Goal: Transaction & Acquisition: Purchase product/service

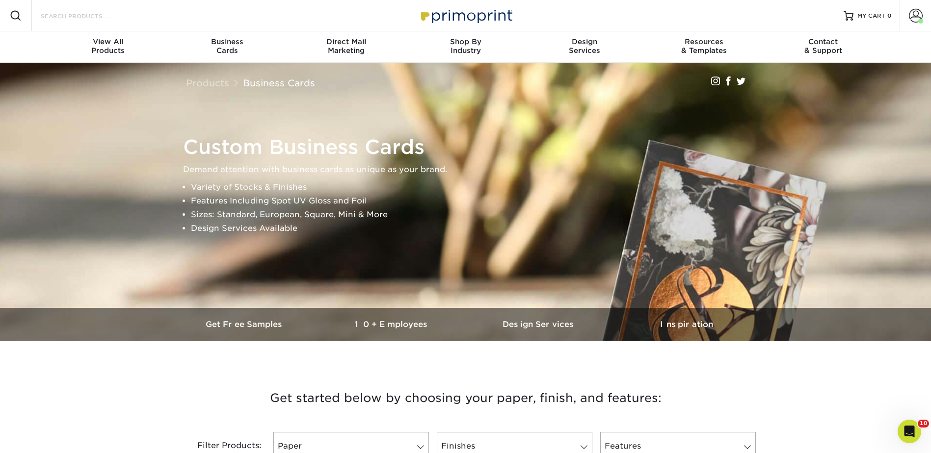
click at [80, 17] on input "Search Products" at bounding box center [88, 16] width 96 height 12
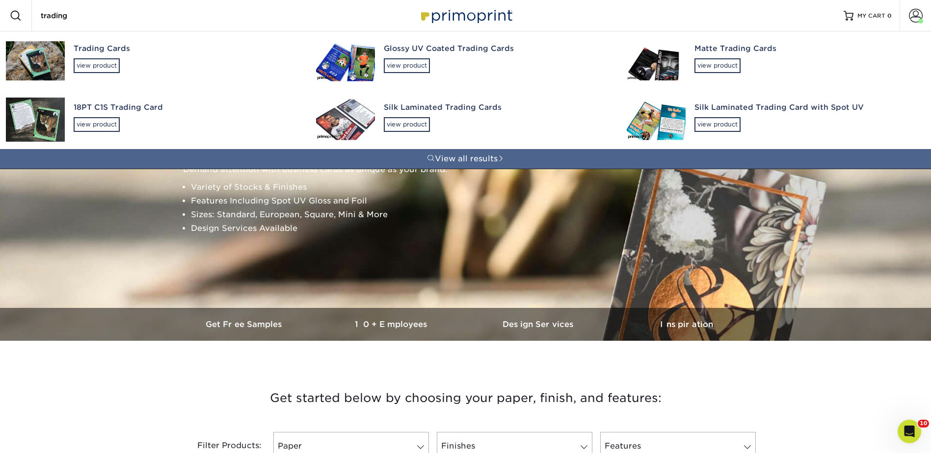
type input "trading"
click at [84, 56] on div "Trading Cards view product" at bounding box center [186, 57] width 225 height 53
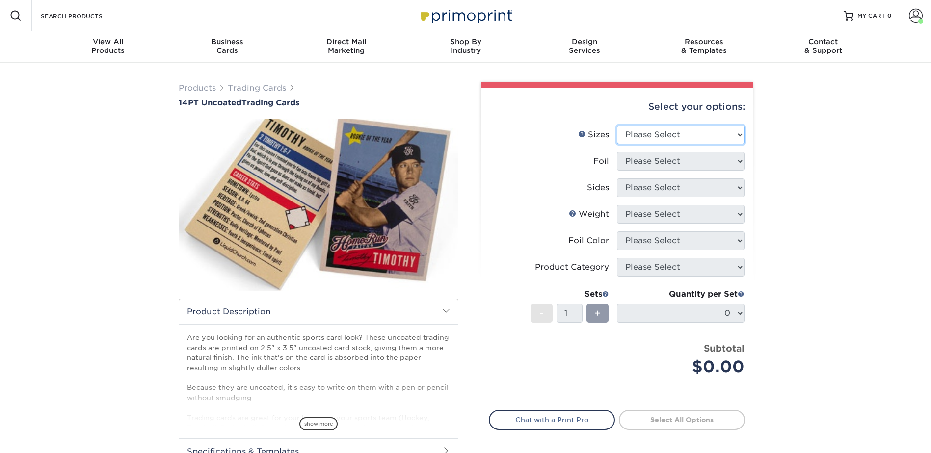
drag, startPoint x: 635, startPoint y: 130, endPoint x: 637, endPoint y: 137, distance: 7.8
click at [635, 130] on select "Please Select 2.5" x 3.5"" at bounding box center [681, 135] width 128 height 19
select select "2.50x3.50"
click at [617, 126] on select "Please Select 2.5" x 3.5"" at bounding box center [681, 135] width 128 height 19
click at [632, 156] on select "Please Select Yes No" at bounding box center [681, 161] width 128 height 19
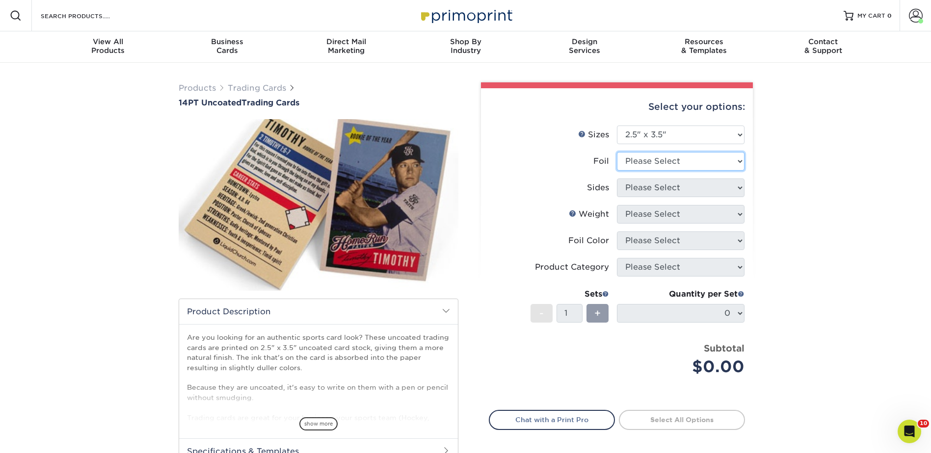
select select "0"
click at [617, 152] on select "Please Select Yes No" at bounding box center [681, 161] width 128 height 19
drag, startPoint x: 634, startPoint y: 182, endPoint x: 639, endPoint y: 198, distance: 16.9
click at [634, 182] on select "Please Select Print Both Sides Print Front Only" at bounding box center [681, 188] width 128 height 19
select select "13abbda7-1d64-4f25-8bb2-c179b224825d"
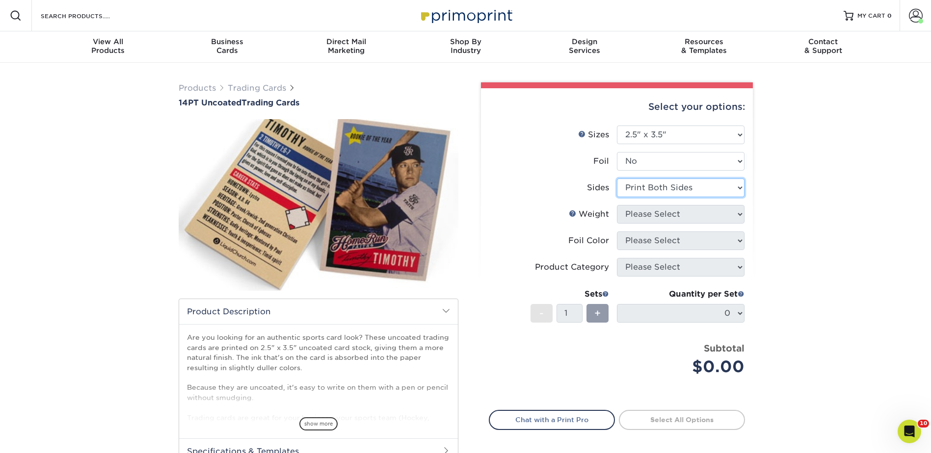
click at [617, 179] on select "Please Select Print Both Sides Print Front Only" at bounding box center [681, 188] width 128 height 19
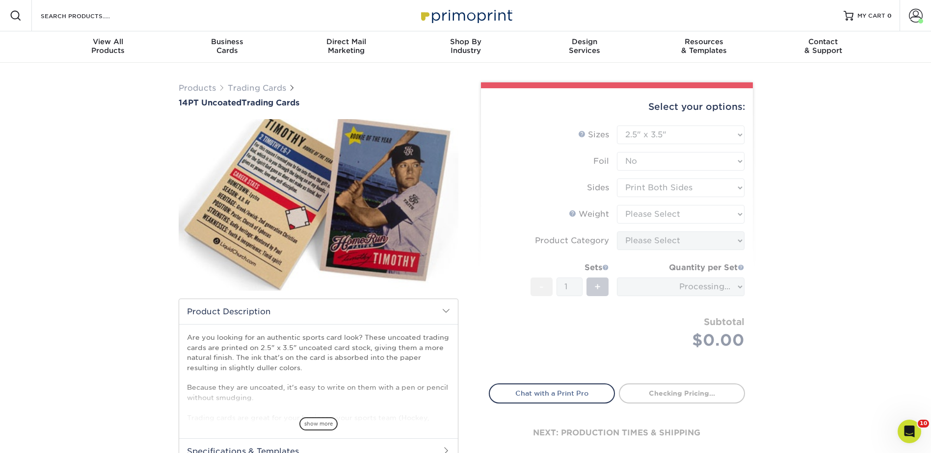
click at [635, 215] on form "Sizes Help Sizes Please Select 2.5" x 3.5" Foil Please Select Yes No -" at bounding box center [617, 249] width 256 height 247
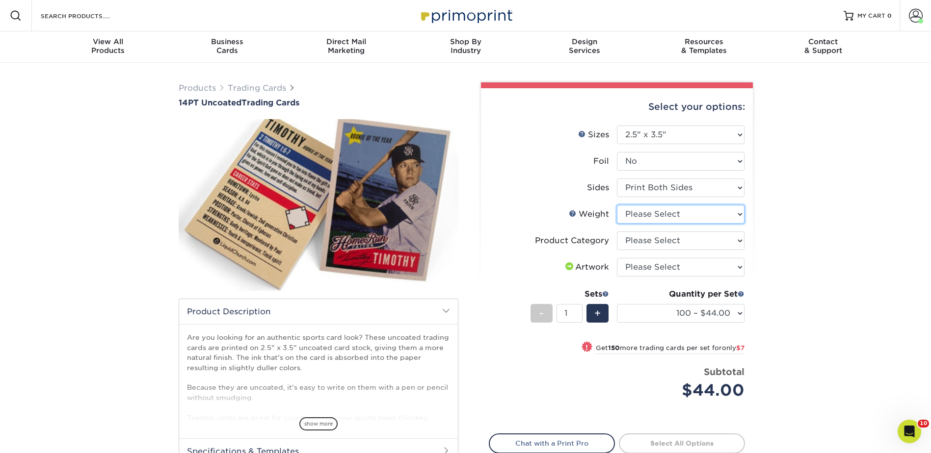
drag, startPoint x: 640, startPoint y: 213, endPoint x: 642, endPoint y: 223, distance: 9.9
click at [640, 213] on select "Please Select 14PT Uncoated" at bounding box center [681, 214] width 128 height 19
select select "14PT Uncoated"
click at [617, 205] on select "Please Select 14PT Uncoated" at bounding box center [681, 214] width 128 height 19
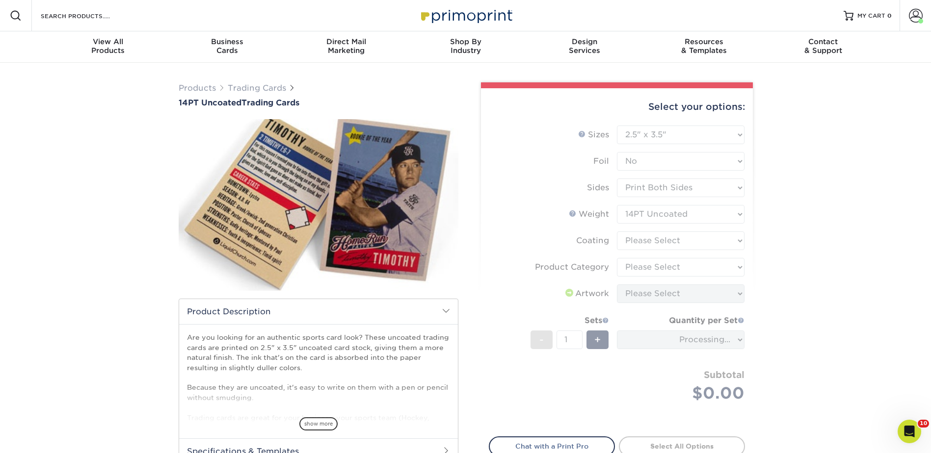
click at [646, 242] on form "Sizes Help Sizes Please Select 2.5" x 3.5" Foil Please Select Yes No -" at bounding box center [617, 276] width 256 height 300
click at [645, 239] on form "Sizes Help Sizes Please Select 2.5" x 3.5" Foil Please Select Yes No -" at bounding box center [617, 276] width 256 height 300
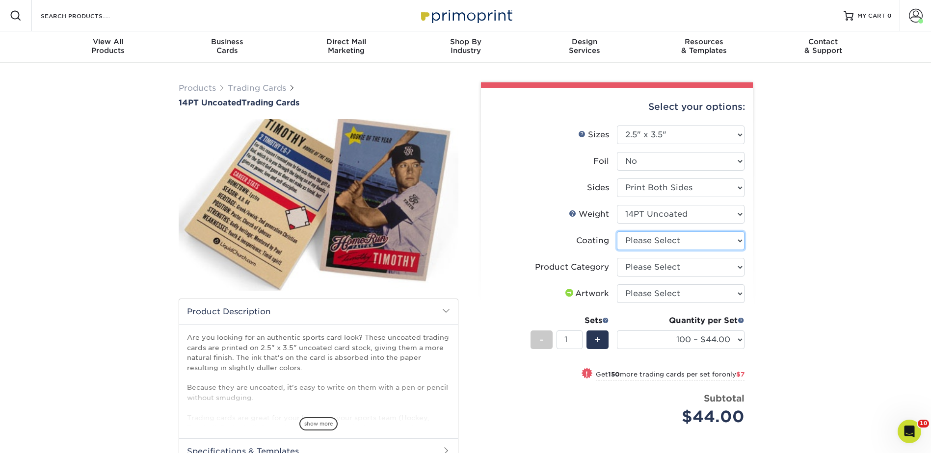
drag, startPoint x: 642, startPoint y: 239, endPoint x: 643, endPoint y: 251, distance: 12.3
click at [642, 239] on select at bounding box center [681, 241] width 128 height 19
select select "3e7618de-abca-4bda-9f97-8b9129e913d8"
click at [617, 232] on select at bounding box center [681, 241] width 128 height 19
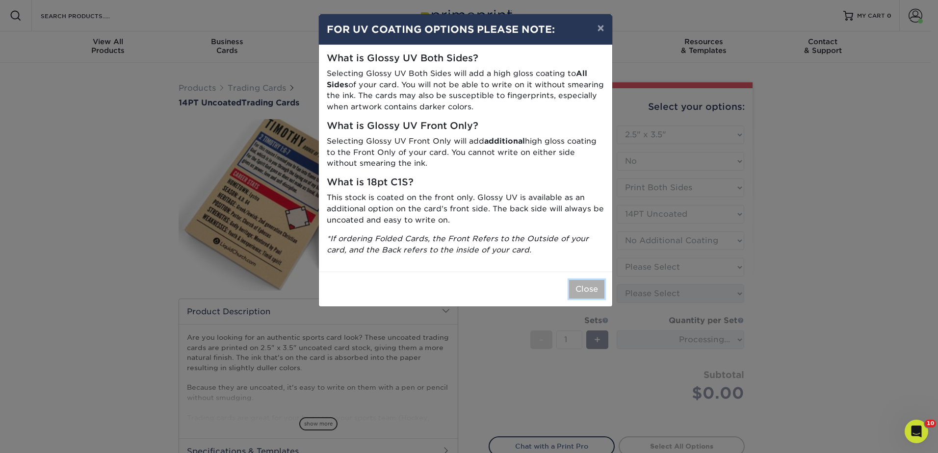
click at [584, 287] on button "Close" at bounding box center [586, 289] width 35 height 19
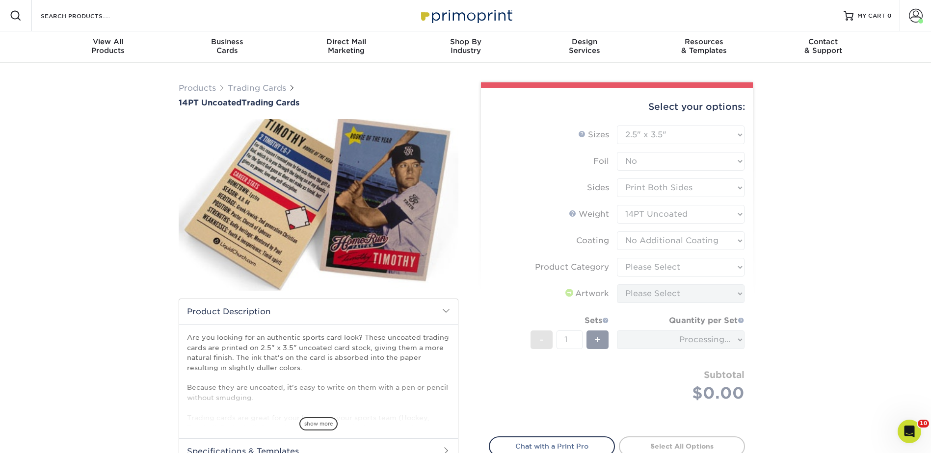
click at [632, 269] on form "Sizes Help Sizes Please Select 2.5" x 3.5" Foil Please Select Yes No -" at bounding box center [617, 276] width 256 height 300
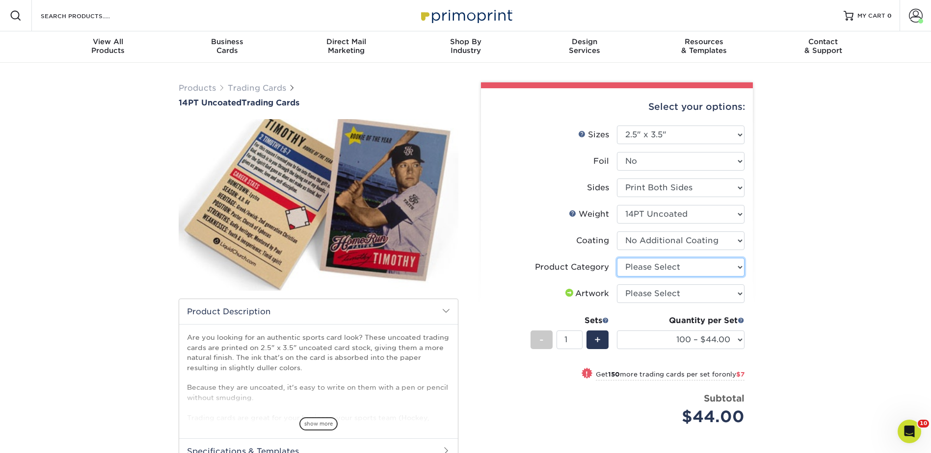
click at [641, 264] on select "Please Select Trading Cards" at bounding box center [681, 267] width 128 height 19
select select "c2f9bce9-36c2-409d-b101-c29d9d031e18"
click at [617, 258] on select "Please Select Trading Cards" at bounding box center [681, 267] width 128 height 19
click at [639, 292] on select "Please Select I will upload files I need a design - $100" at bounding box center [681, 294] width 128 height 19
select select "upload"
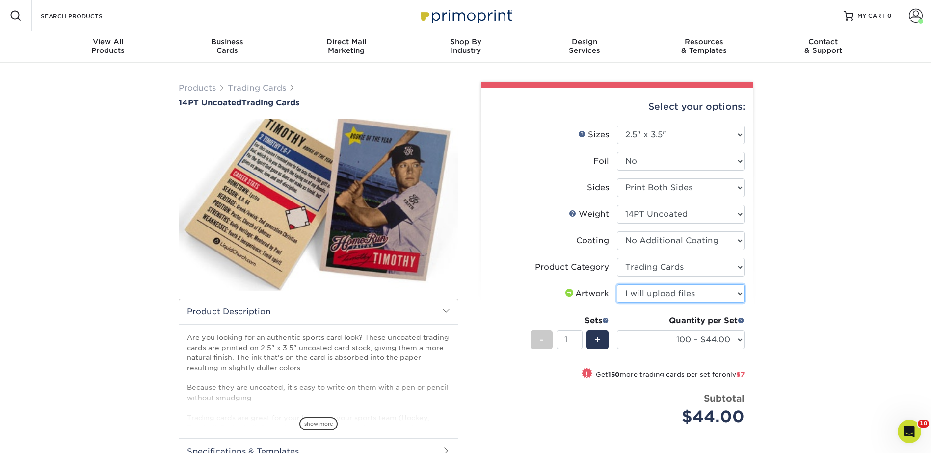
click at [617, 285] on select "Please Select I will upload files I need a design - $100" at bounding box center [681, 294] width 128 height 19
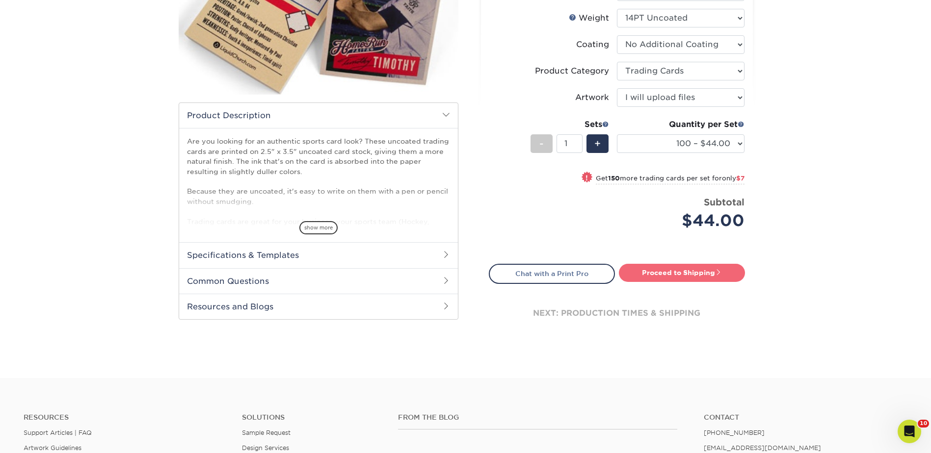
click at [692, 271] on link "Proceed to Shipping" at bounding box center [682, 273] width 126 height 18
type input "Set 1"
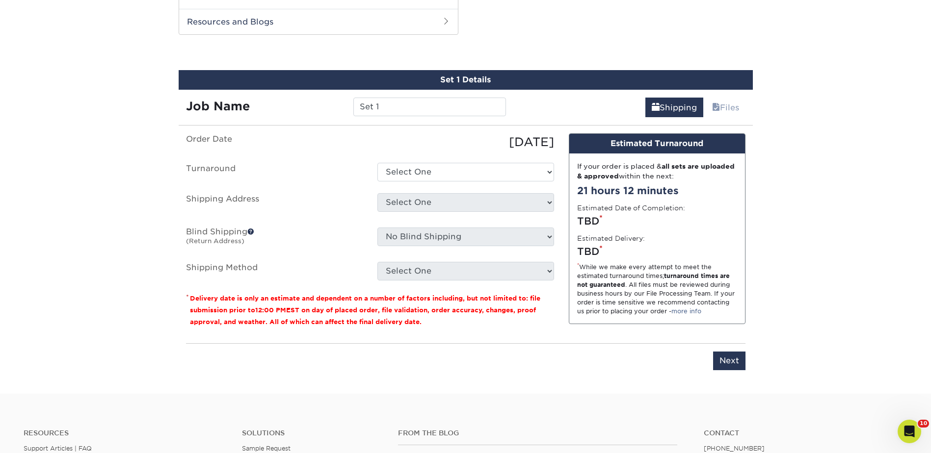
scroll to position [487, 0]
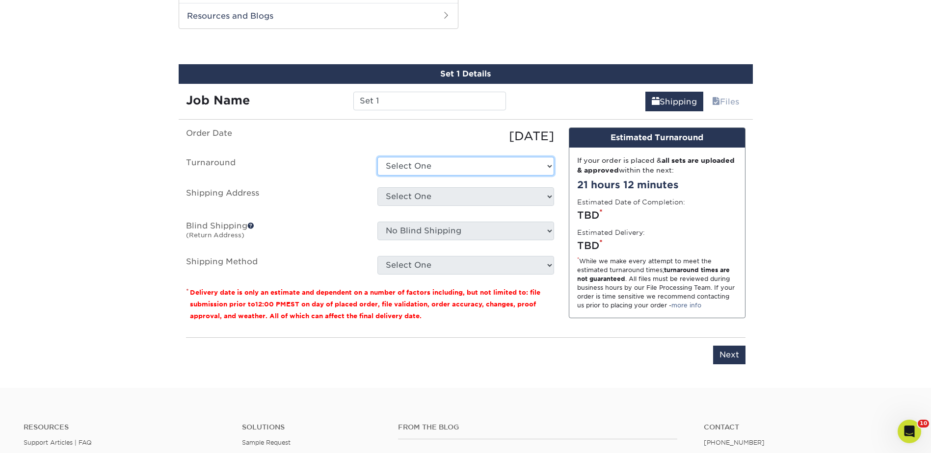
click at [392, 161] on select "Select One 2-4 Business Days 2 Day Next Business Day" at bounding box center [465, 166] width 177 height 19
select select "0d2faee0-c055-4bd7-8947-1941f673ad10"
click at [377, 157] on select "Select One 2-4 Business Days 2 Day Next Business Day" at bounding box center [465, 166] width 177 height 19
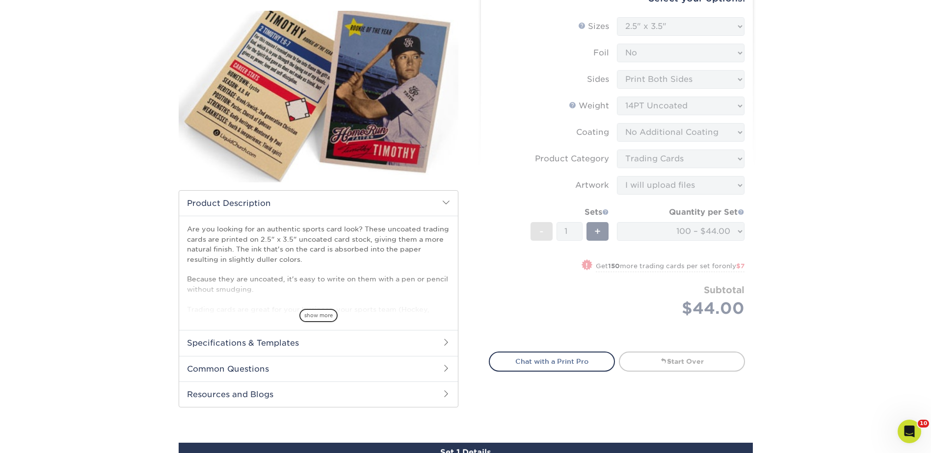
scroll to position [46, 0]
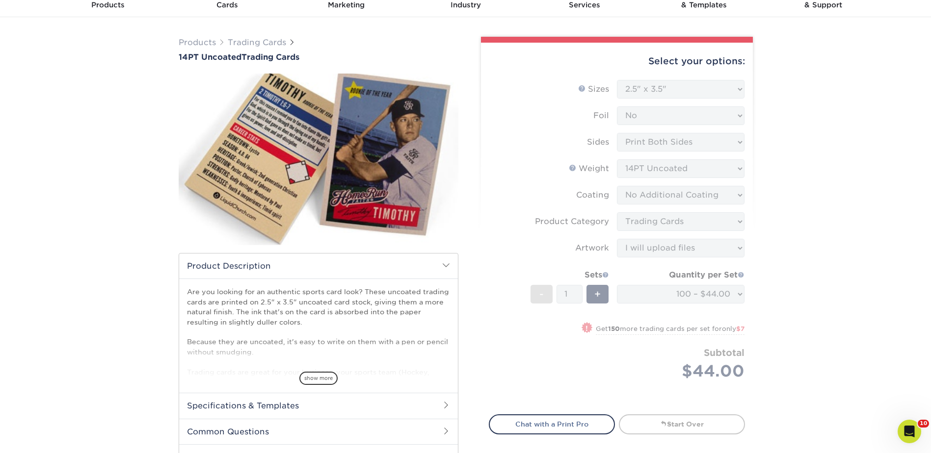
click at [846, 172] on div "Products Trading Cards 14PT Uncoated Trading Cards show more Templates" at bounding box center [465, 423] width 931 height 812
click at [862, 196] on div "Products Trading Cards 14PT Uncoated Trading Cards show more Templates" at bounding box center [465, 423] width 931 height 812
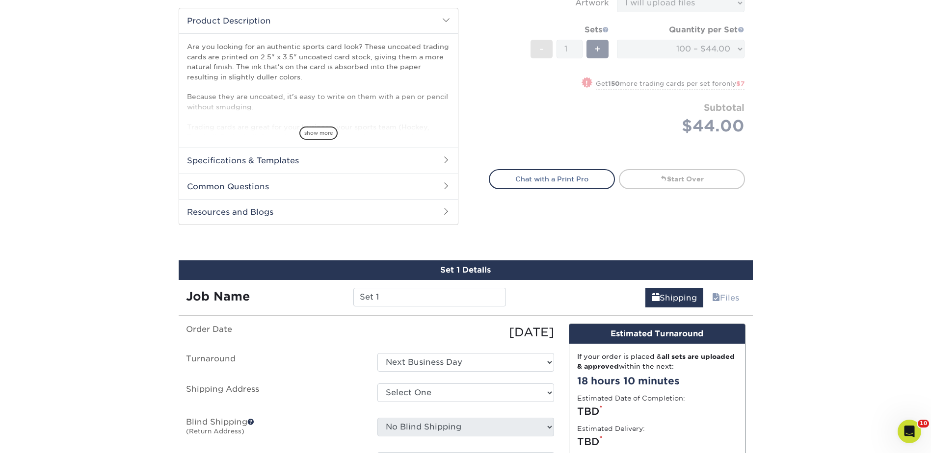
scroll to position [0, 0]
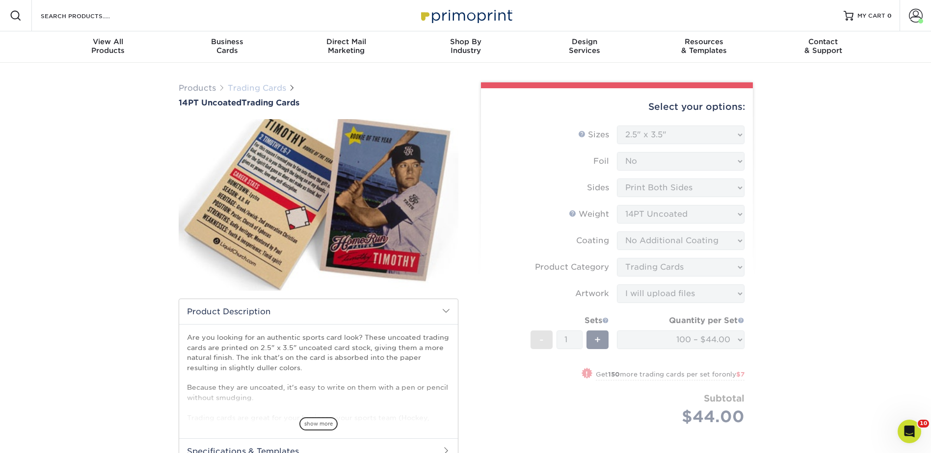
click at [264, 87] on link "Trading Cards" at bounding box center [257, 87] width 58 height 9
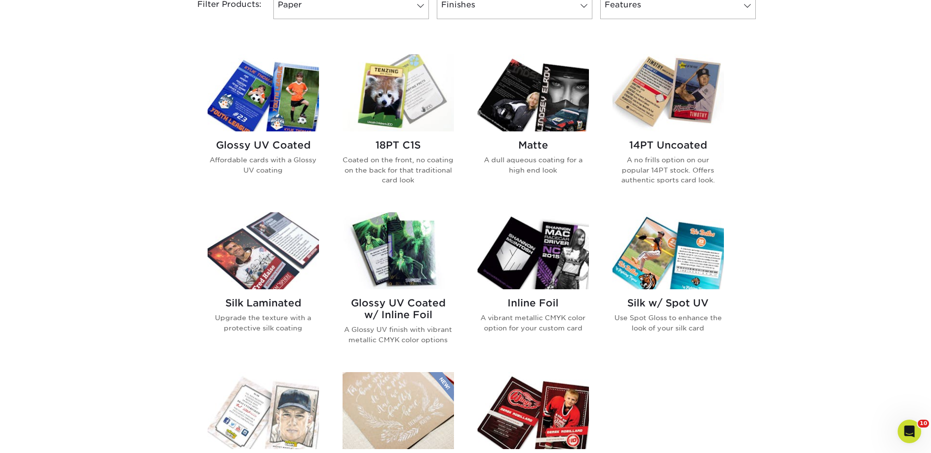
click at [390, 105] on img at bounding box center [397, 92] width 111 height 77
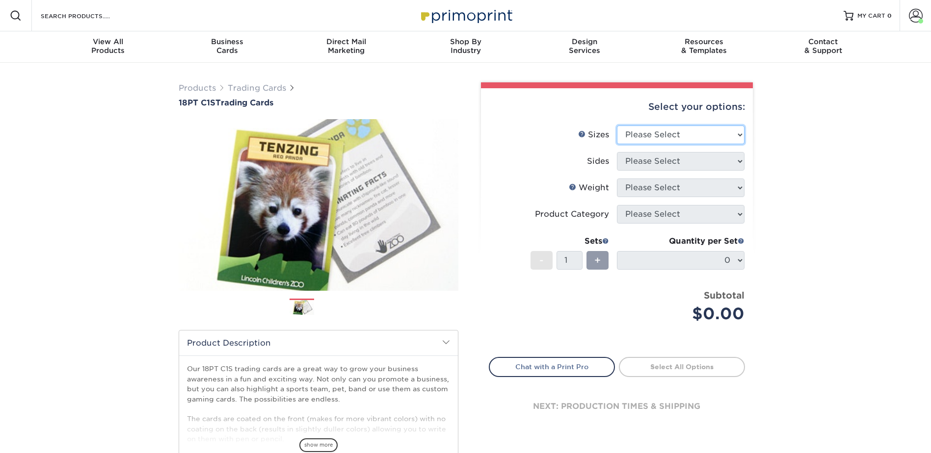
click at [655, 131] on select "Please Select 2.5" x 3.5"" at bounding box center [681, 135] width 128 height 19
select select "2.50x3.50"
click at [617, 126] on select "Please Select 2.5" x 3.5"" at bounding box center [681, 135] width 128 height 19
click at [643, 156] on select "Please Select Print Both Sides Print Front Only" at bounding box center [681, 161] width 128 height 19
select select "13abbda7-1d64-4f25-8bb2-c179b224825d"
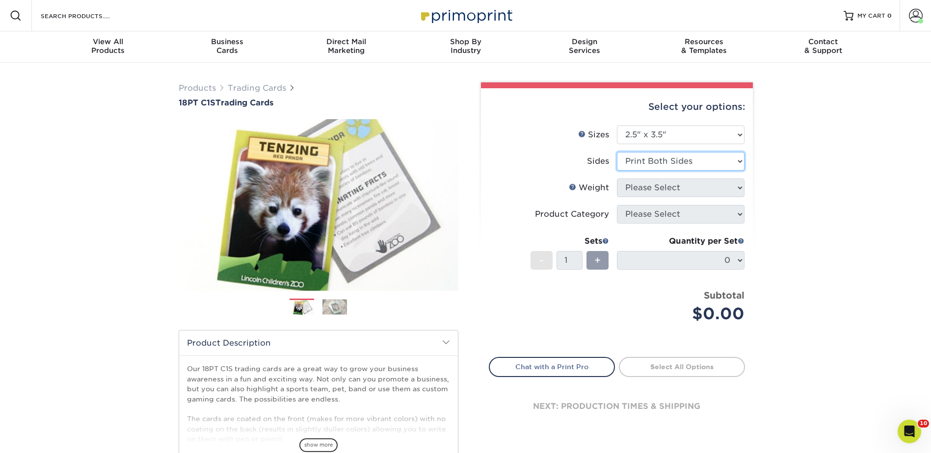
click at [617, 152] on select "Please Select Print Both Sides Print Front Only" at bounding box center [681, 161] width 128 height 19
drag, startPoint x: 638, startPoint y: 186, endPoint x: 641, endPoint y: 199, distance: 13.2
click at [638, 186] on select "Please Select 18PT C1S" at bounding box center [681, 188] width 128 height 19
select select "18PTC1S"
click at [617, 179] on select "Please Select 18PT C1S" at bounding box center [681, 188] width 128 height 19
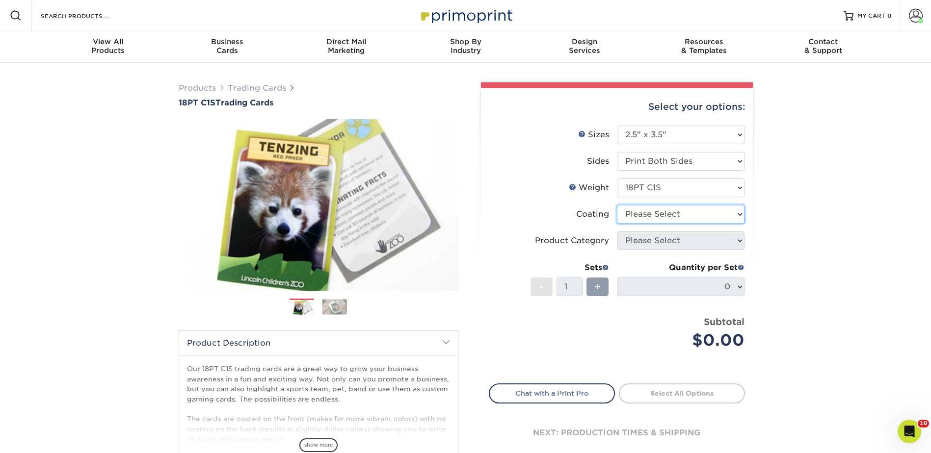
click at [636, 212] on select at bounding box center [681, 214] width 128 height 19
select select "3e7618de-abca-4bda-9f97-8b9129e913d8"
click at [617, 205] on select at bounding box center [681, 214] width 128 height 19
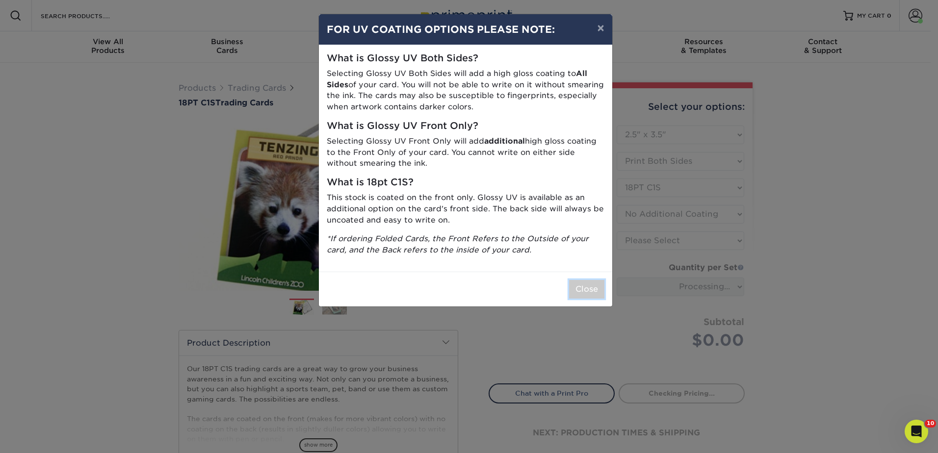
click at [586, 293] on button "Close" at bounding box center [586, 289] width 35 height 19
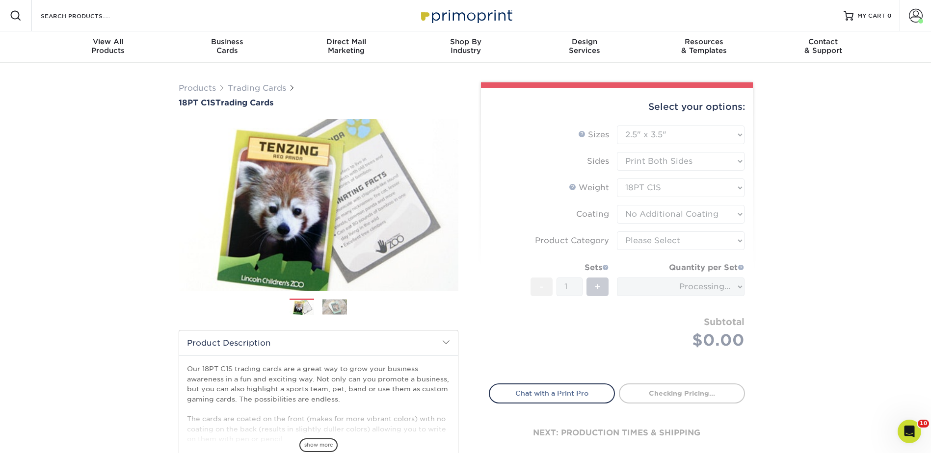
click at [662, 238] on form "Sizes Help Sizes Please Select 2.5" x 3.5" Sides Please Select 18PT C1S" at bounding box center [617, 249] width 256 height 247
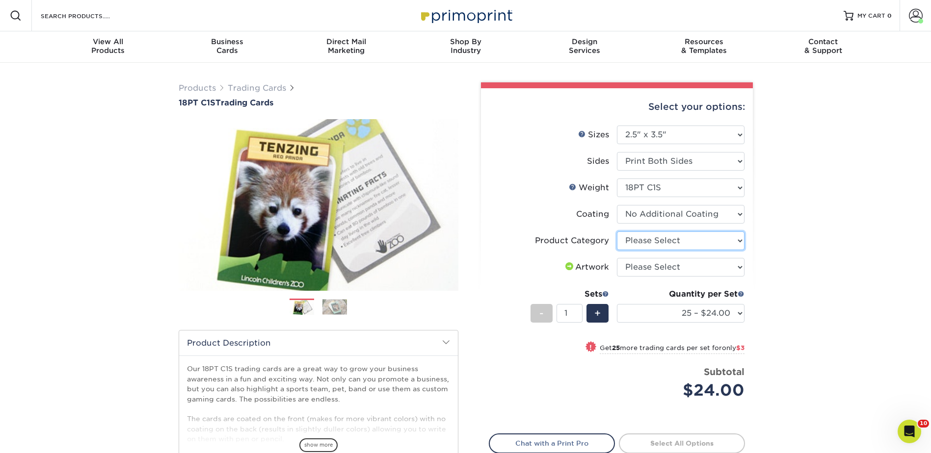
click at [661, 236] on select "Please Select Trading Cards" at bounding box center [681, 241] width 128 height 19
select select "c2f9bce9-36c2-409d-b101-c29d9d031e18"
click at [617, 232] on select "Please Select Trading Cards" at bounding box center [681, 241] width 128 height 19
click at [670, 312] on select "25 – $24.00 50 – $27.00 75 – $35.00 100 – $39.00 250 – $45.00 500 – $55.00 1000…" at bounding box center [681, 313] width 128 height 19
select select "100 – $39.00"
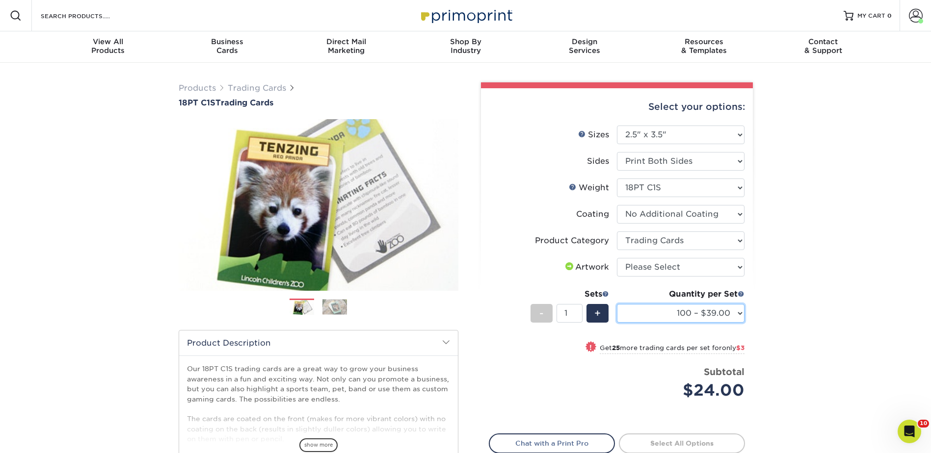
click at [617, 304] on select "25 – $24.00 50 – $27.00 75 – $35.00 100 – $39.00 250 – $45.00 500 – $55.00 1000…" at bounding box center [681, 313] width 128 height 19
click at [816, 152] on div "Products Trading Cards 18PT C1S Trading Cards Previous Next show more" at bounding box center [465, 320] width 931 height 514
click at [912, 433] on div "Open Intercom Messenger" at bounding box center [907, 430] width 32 height 32
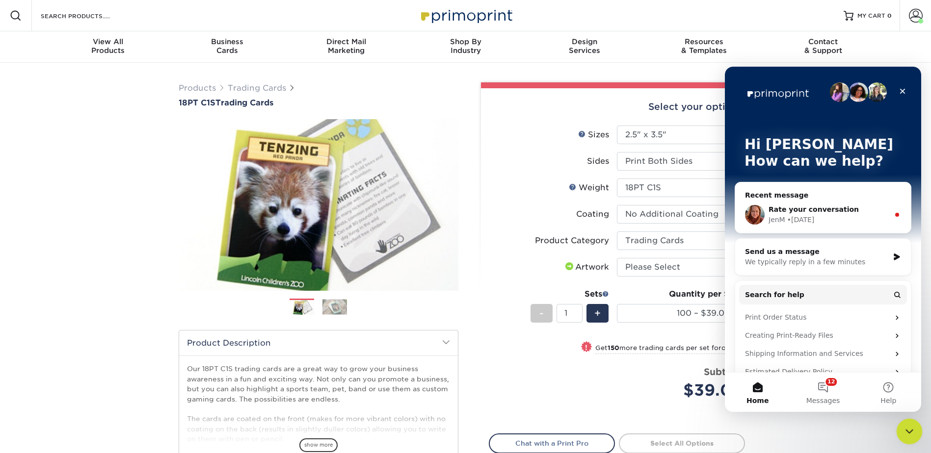
drag, startPoint x: 911, startPoint y: 428, endPoint x: 906, endPoint y: 420, distance: 9.3
click at [912, 427] on icon "Close Intercom Messenger" at bounding box center [908, 430] width 12 height 12
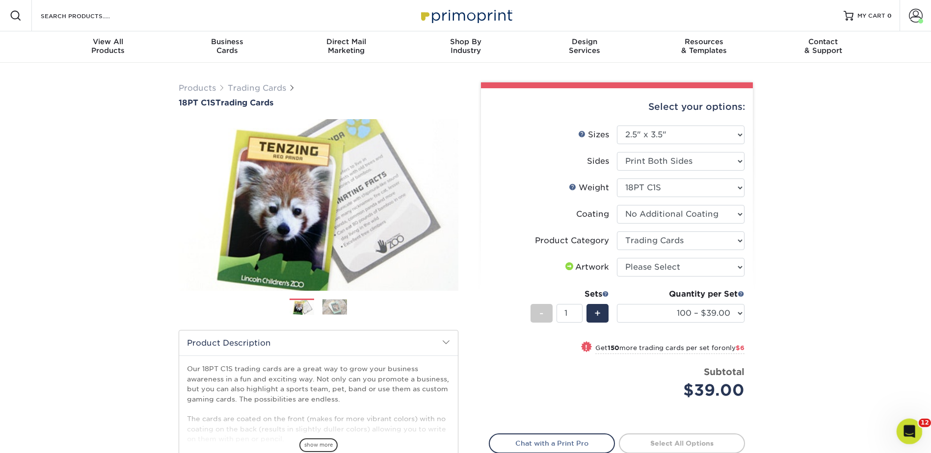
click at [905, 425] on icon "Open Intercom Messenger" at bounding box center [908, 430] width 16 height 16
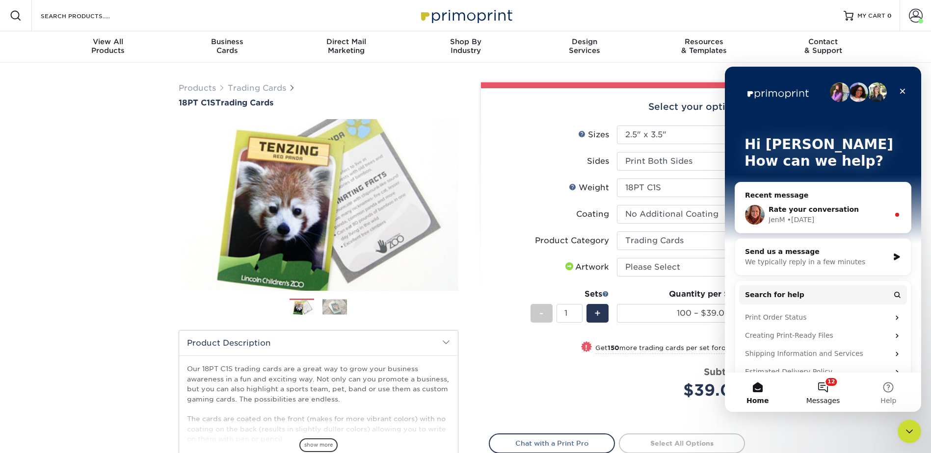
click at [827, 388] on button "12 Messages" at bounding box center [822, 392] width 65 height 39
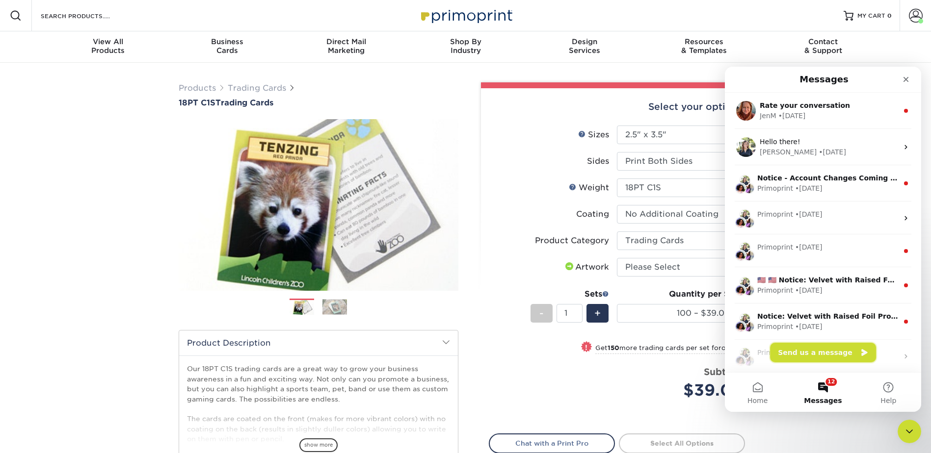
click at [826, 357] on button "Send us a message" at bounding box center [823, 353] width 106 height 20
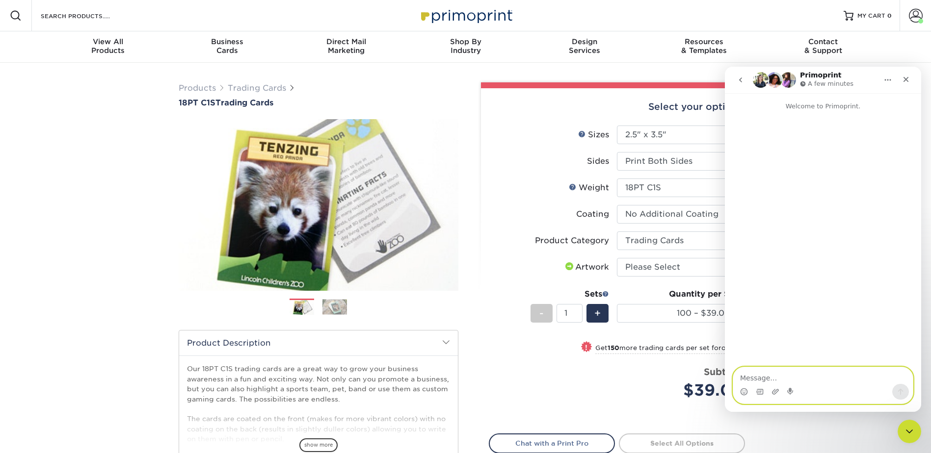
click at [786, 376] on textarea "Message…" at bounding box center [823, 375] width 180 height 17
paste textarea "[PERSON_NAME] [STREET_ADDRESS][PERSON_NAME][PERSON_NAME] [GEOGRAPHIC_DATA]"
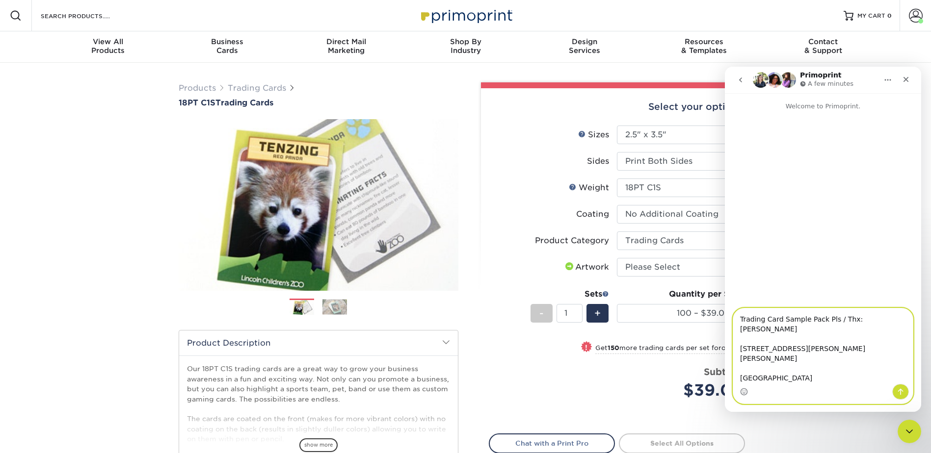
click at [734, 341] on textarea "Trading Card Sample Pack Pls / Thx: [PERSON_NAME] [STREET_ADDRESS][PERSON_NAME]…" at bounding box center [823, 347] width 180 height 76
click at [745, 351] on textarea "Trading Card Sample Pack Pls / Thx: [PERSON_NAME] [STREET_ADDRESS][PERSON_NAME]…" at bounding box center [823, 347] width 180 height 76
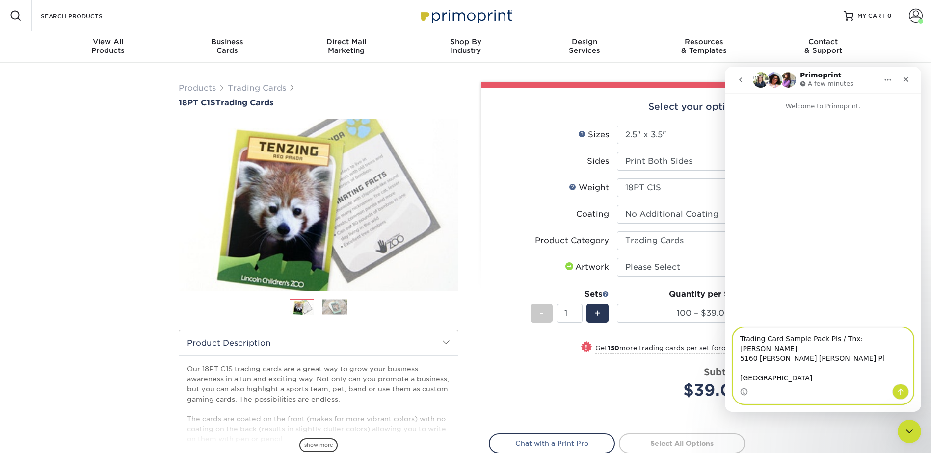
click at [750, 374] on textarea "Trading Card Sample Pack Pls / Thx: [PERSON_NAME] 5160 [PERSON_NAME] [PERSON_NA…" at bounding box center [823, 356] width 180 height 56
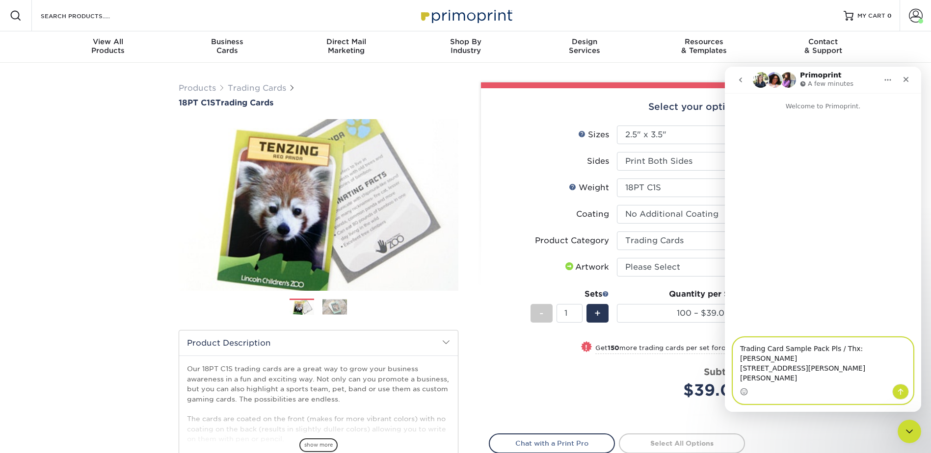
click at [853, 349] on textarea "Trading Card Sample Pack Pls / Thx: [PERSON_NAME] [STREET_ADDRESS][PERSON_NAME]…" at bounding box center [823, 361] width 180 height 46
type textarea "Trading Card Sample Pack Pls / Thx: [PERSON_NAME] [STREET_ADDRESS][PERSON_NAME]…"
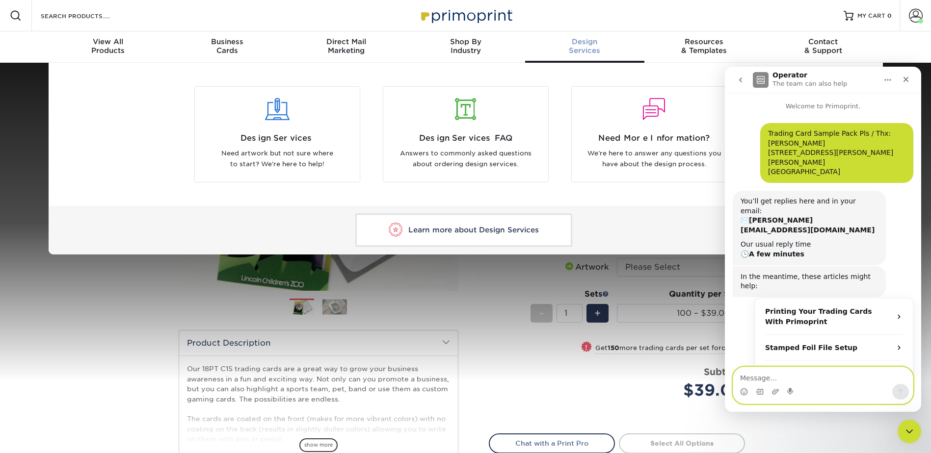
scroll to position [16, 0]
